Goal: Check status: Check status

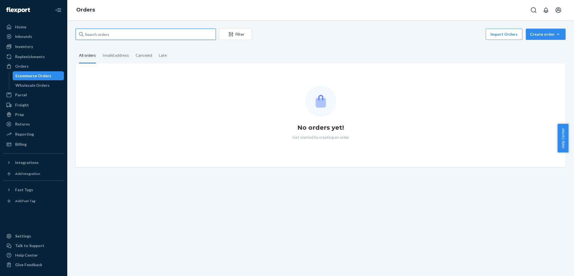
click at [124, 37] on input "text" at bounding box center [146, 34] width 140 height 11
paste input "577110073497456745"
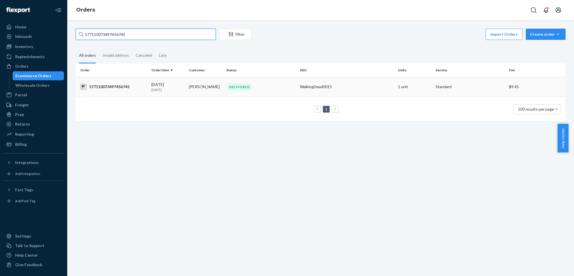
type input "577110073497456745"
click at [128, 91] on td "577110073497456745" at bounding box center [112, 87] width 73 height 20
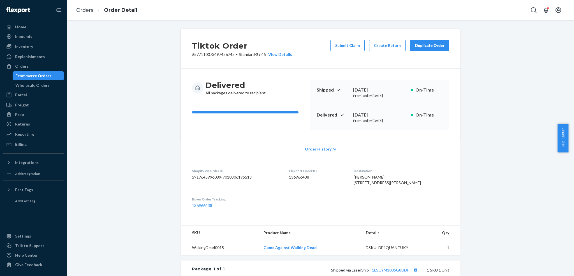
drag, startPoint x: 369, startPoint y: 183, endPoint x: 383, endPoint y: 187, distance: 14.8
click at [383, 185] on span "[PERSON_NAME] [STREET_ADDRESS][PERSON_NAME]" at bounding box center [387, 179] width 67 height 10
copy span "[STREET_ADDRESS][PERSON_NAME],"
click at [84, 12] on link "Orders" at bounding box center [84, 10] width 17 height 6
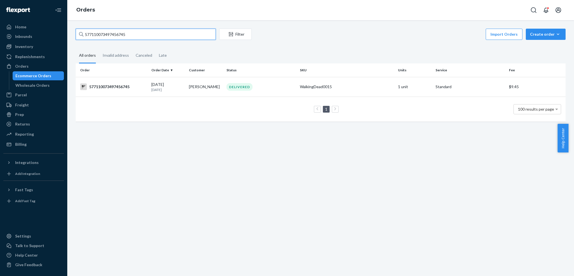
drag, startPoint x: 158, startPoint y: 31, endPoint x: 49, endPoint y: 22, distance: 109.4
click at [49, 22] on div "Home Inbounds Shipping Plans Problems Inventory Products Replenishments Orders …" at bounding box center [287, 138] width 574 height 276
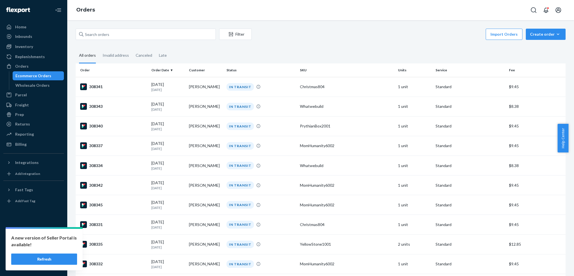
click at [49, 261] on button "Refresh" at bounding box center [44, 258] width 66 height 11
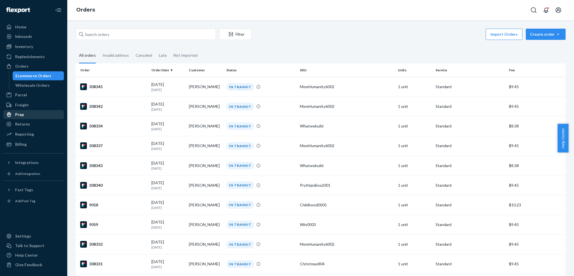
click at [28, 113] on div "Prep" at bounding box center [33, 115] width 59 height 8
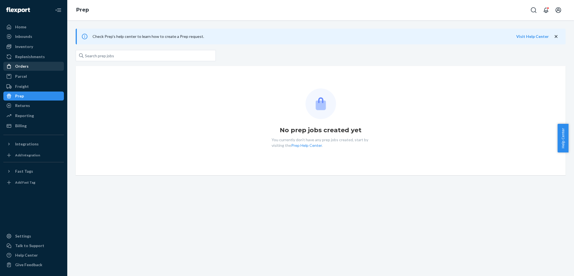
click at [28, 65] on div "Orders" at bounding box center [33, 66] width 59 height 8
